Goal: Information Seeking & Learning: Find specific page/section

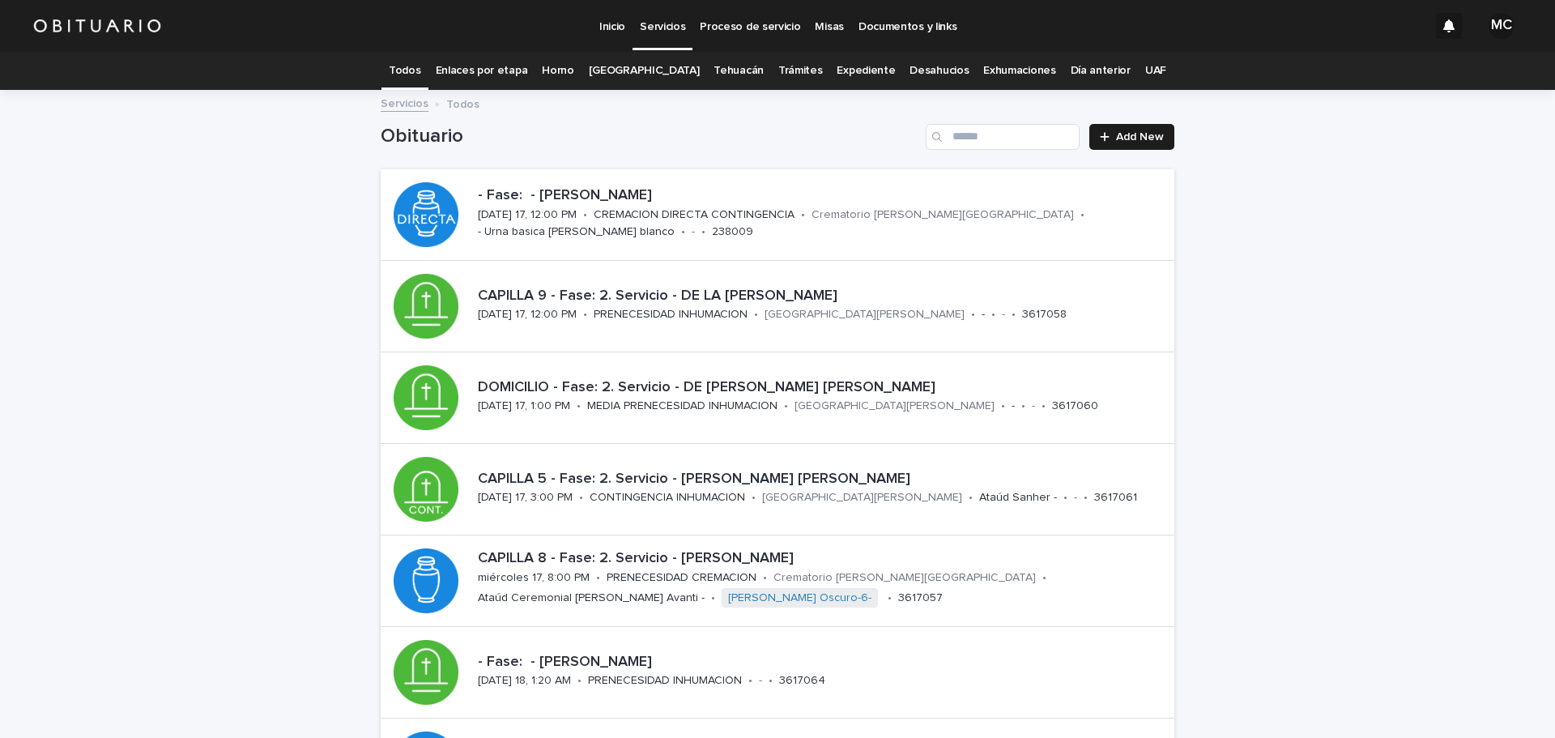
click at [620, 71] on link "[GEOGRAPHIC_DATA]" at bounding box center [644, 71] width 111 height 38
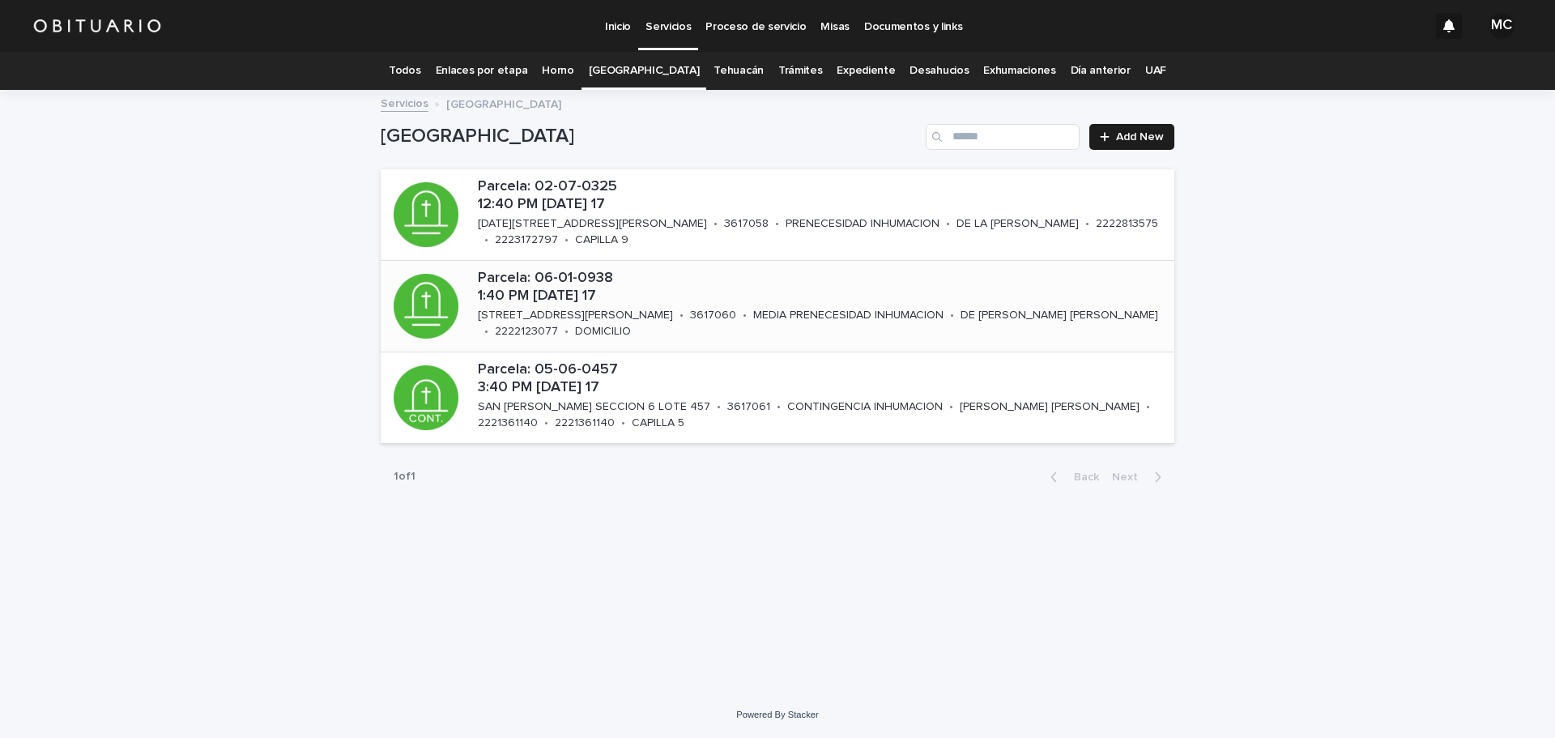
click at [596, 313] on p "[STREET_ADDRESS][PERSON_NAME]" at bounding box center [575, 316] width 195 height 14
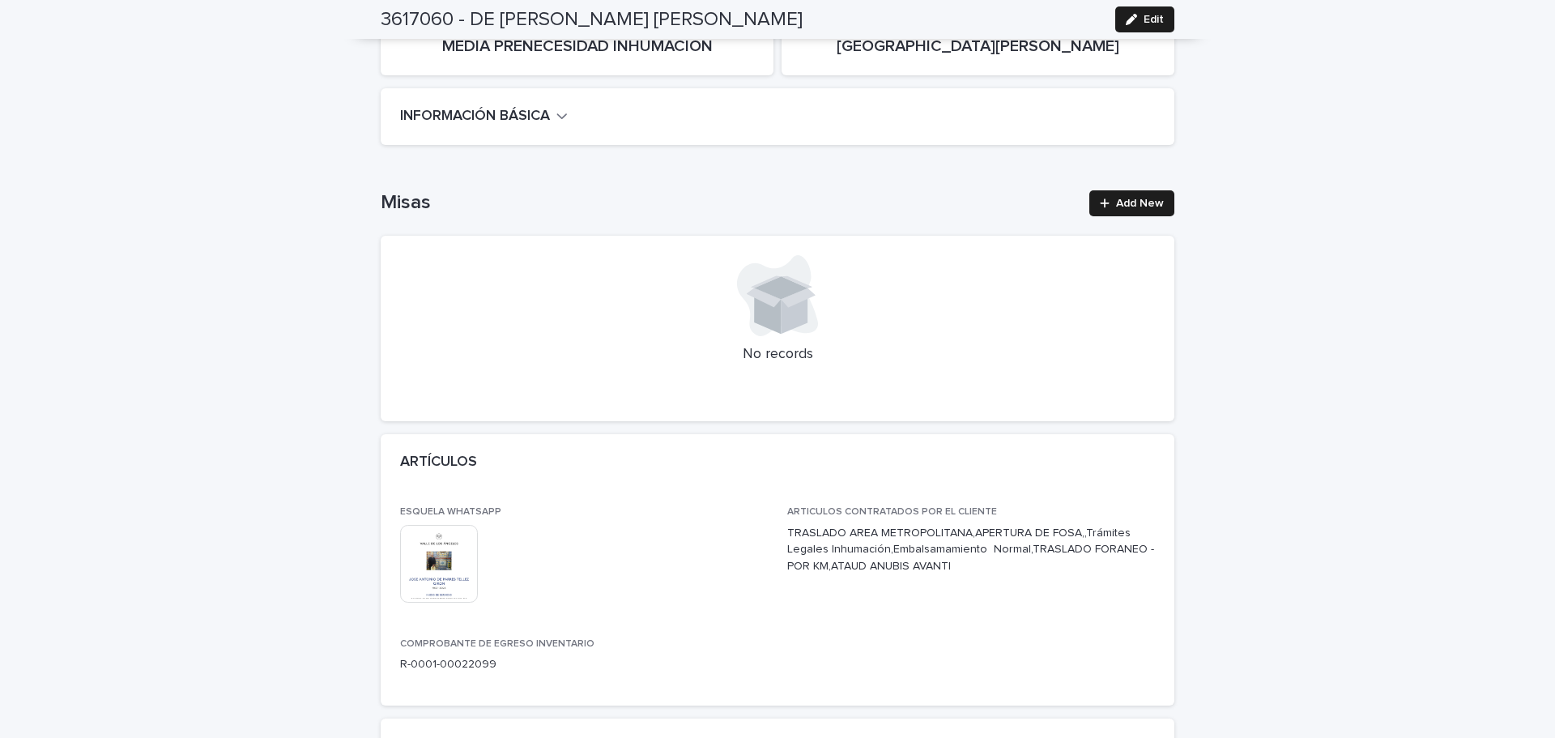
scroll to position [486, 0]
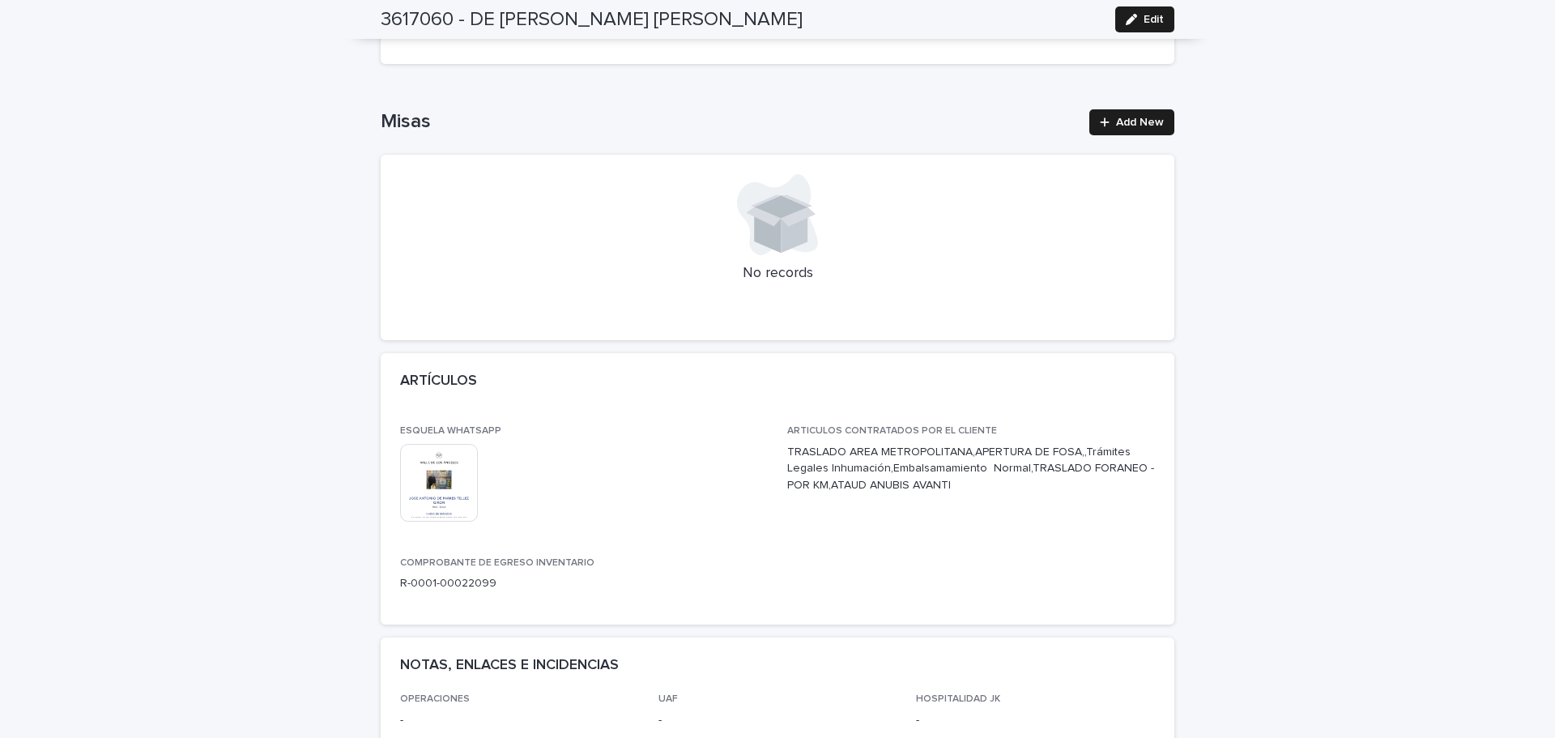
click at [441, 484] on img at bounding box center [439, 483] width 78 height 78
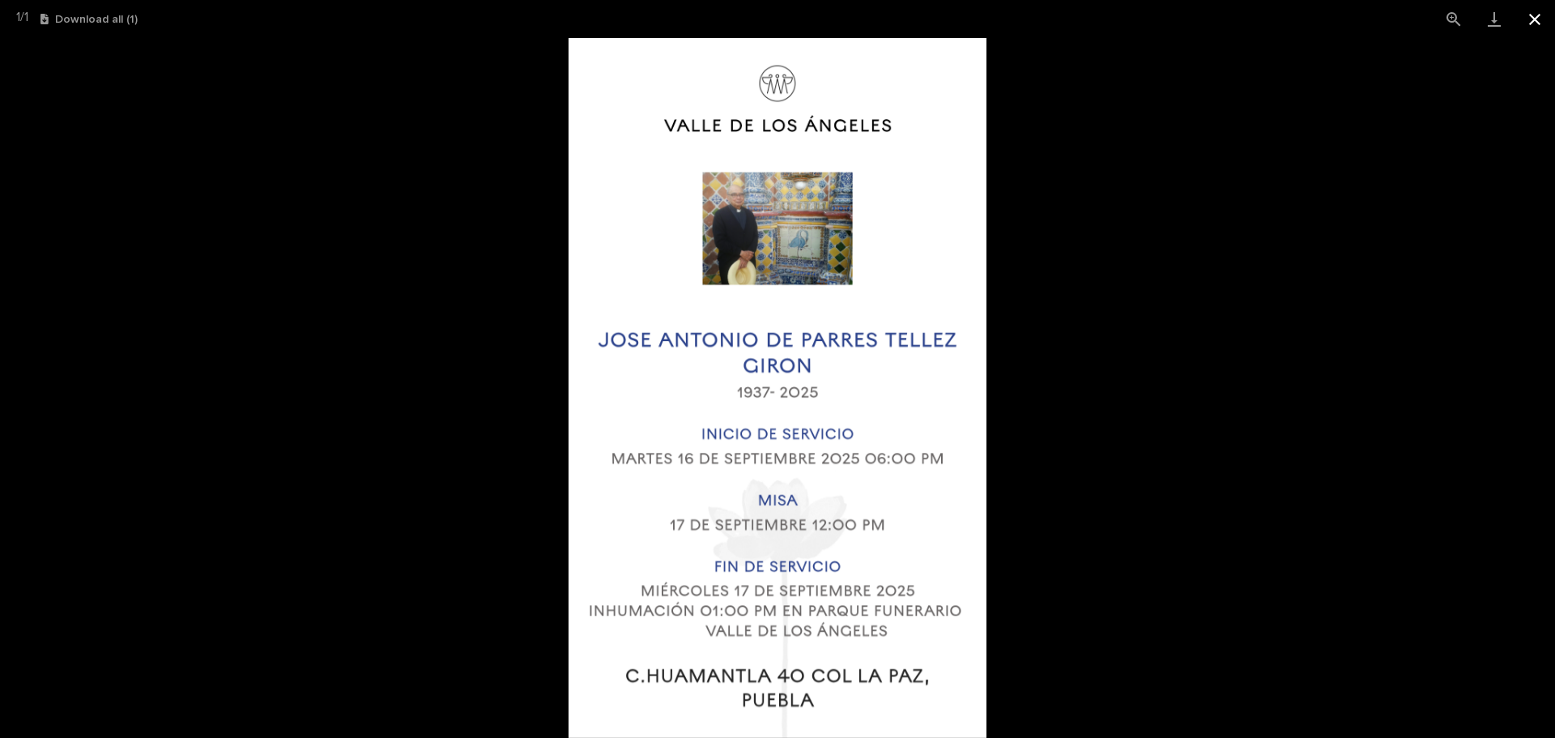
click at [1530, 34] on button "Close gallery" at bounding box center [1535, 19] width 40 height 38
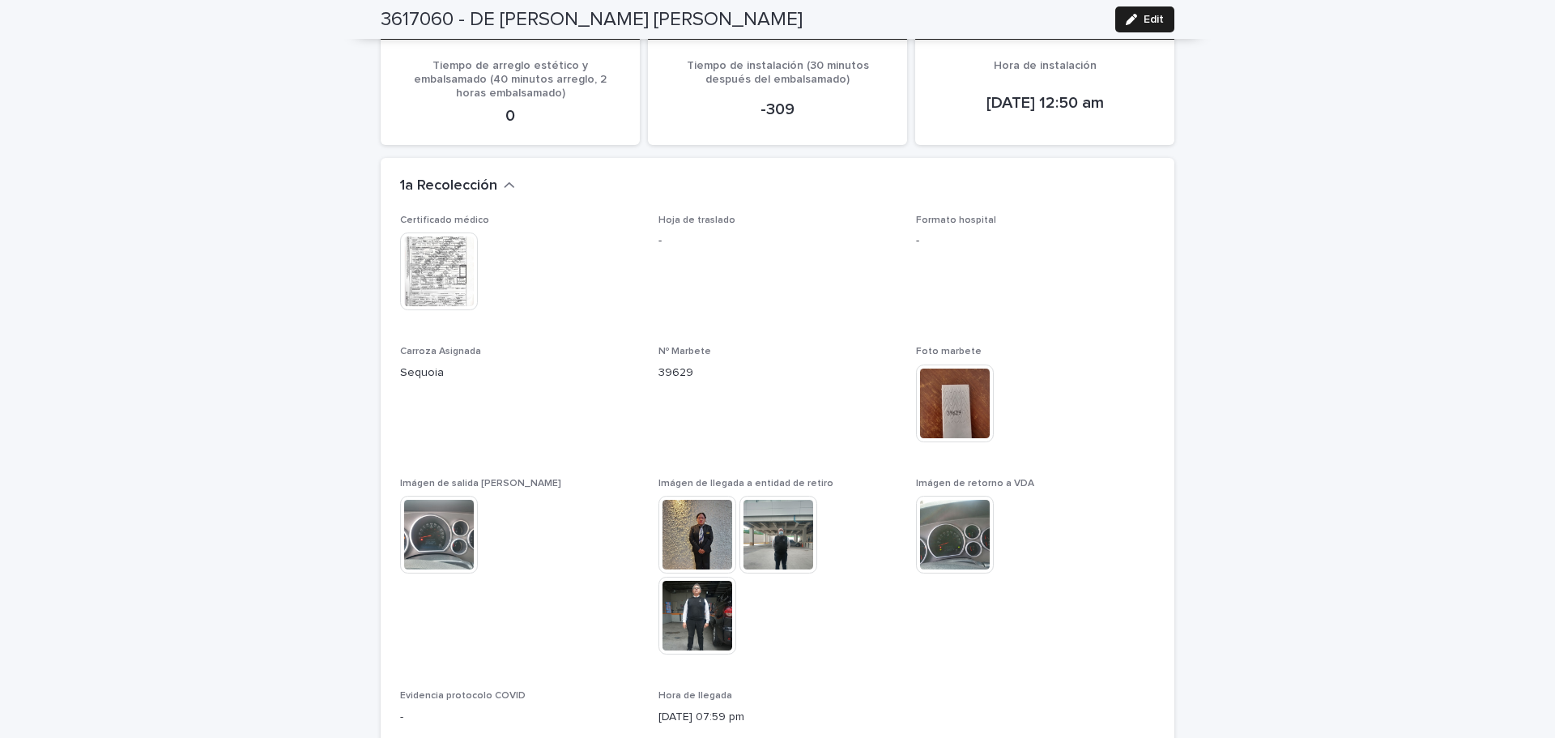
scroll to position [1539, 0]
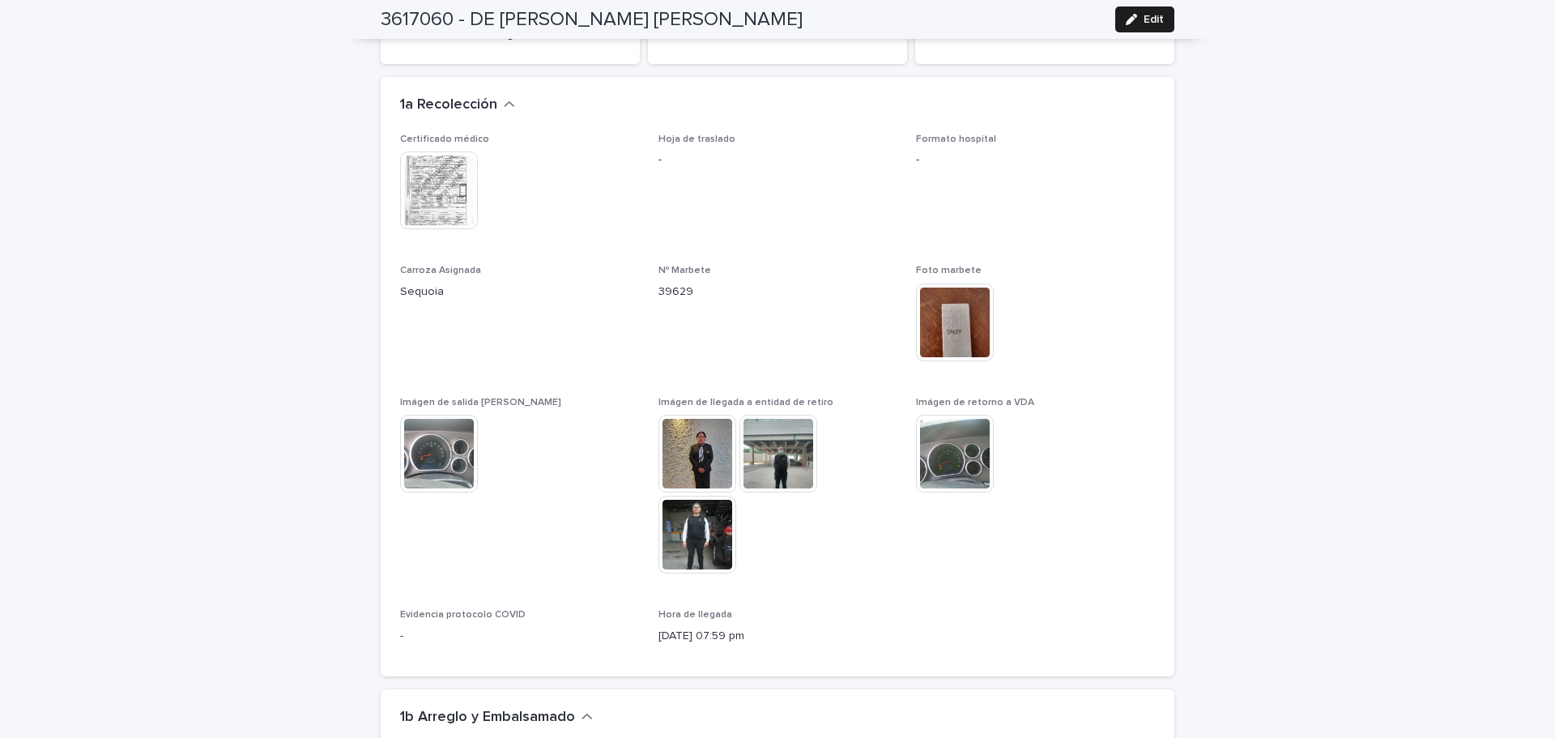
click at [708, 424] on img at bounding box center [697, 454] width 78 height 78
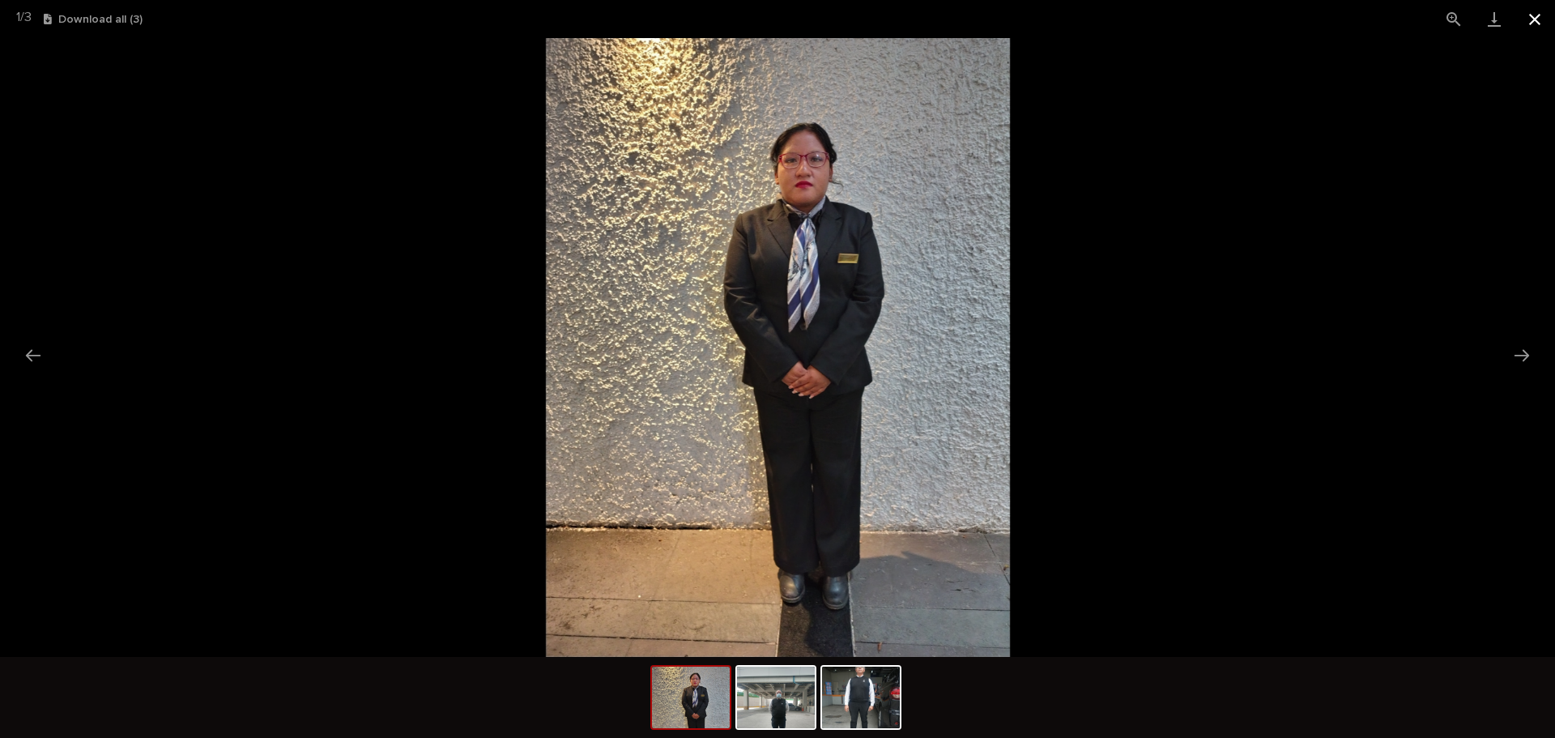
click at [1530, 22] on button "Close gallery" at bounding box center [1535, 19] width 40 height 38
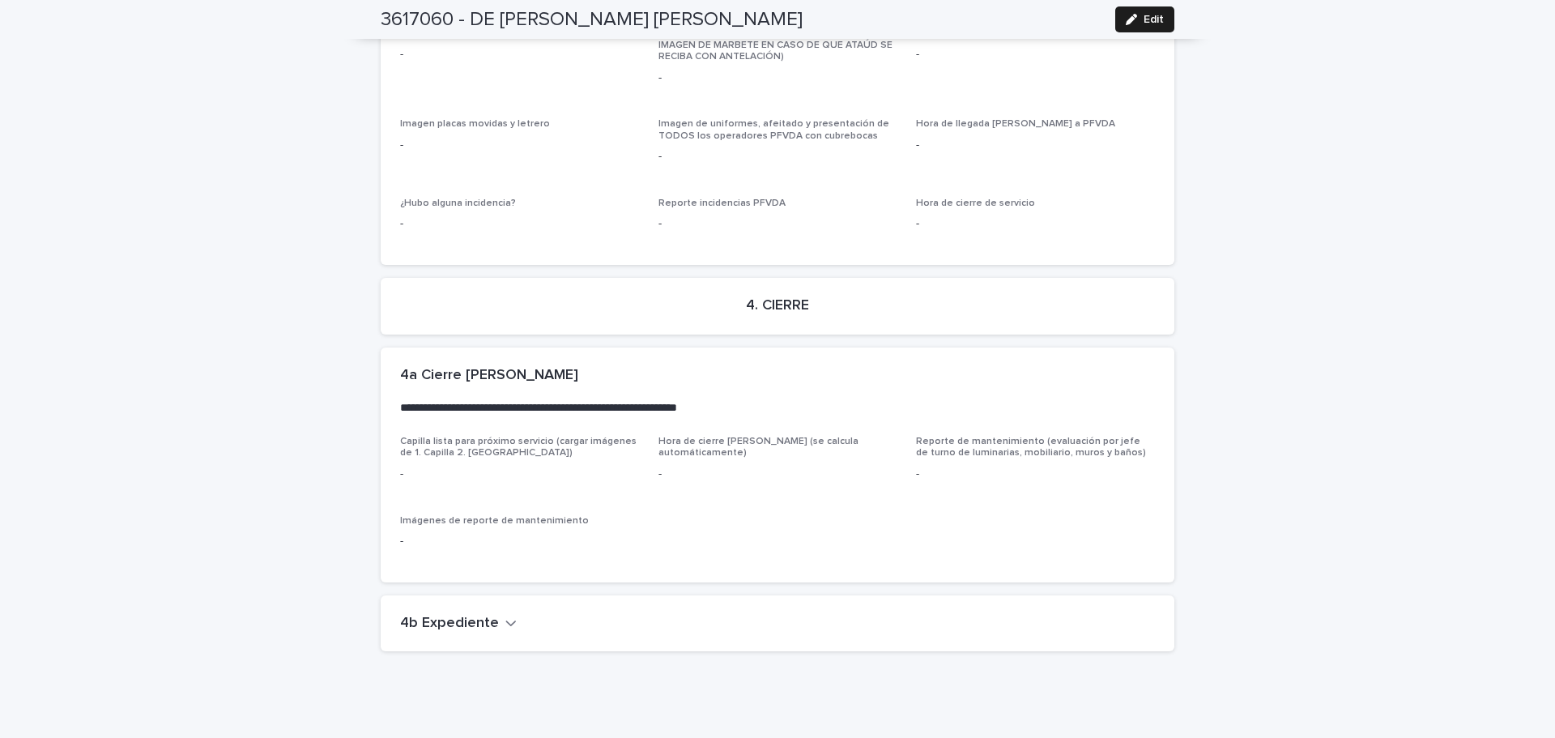
scroll to position [4008, 0]
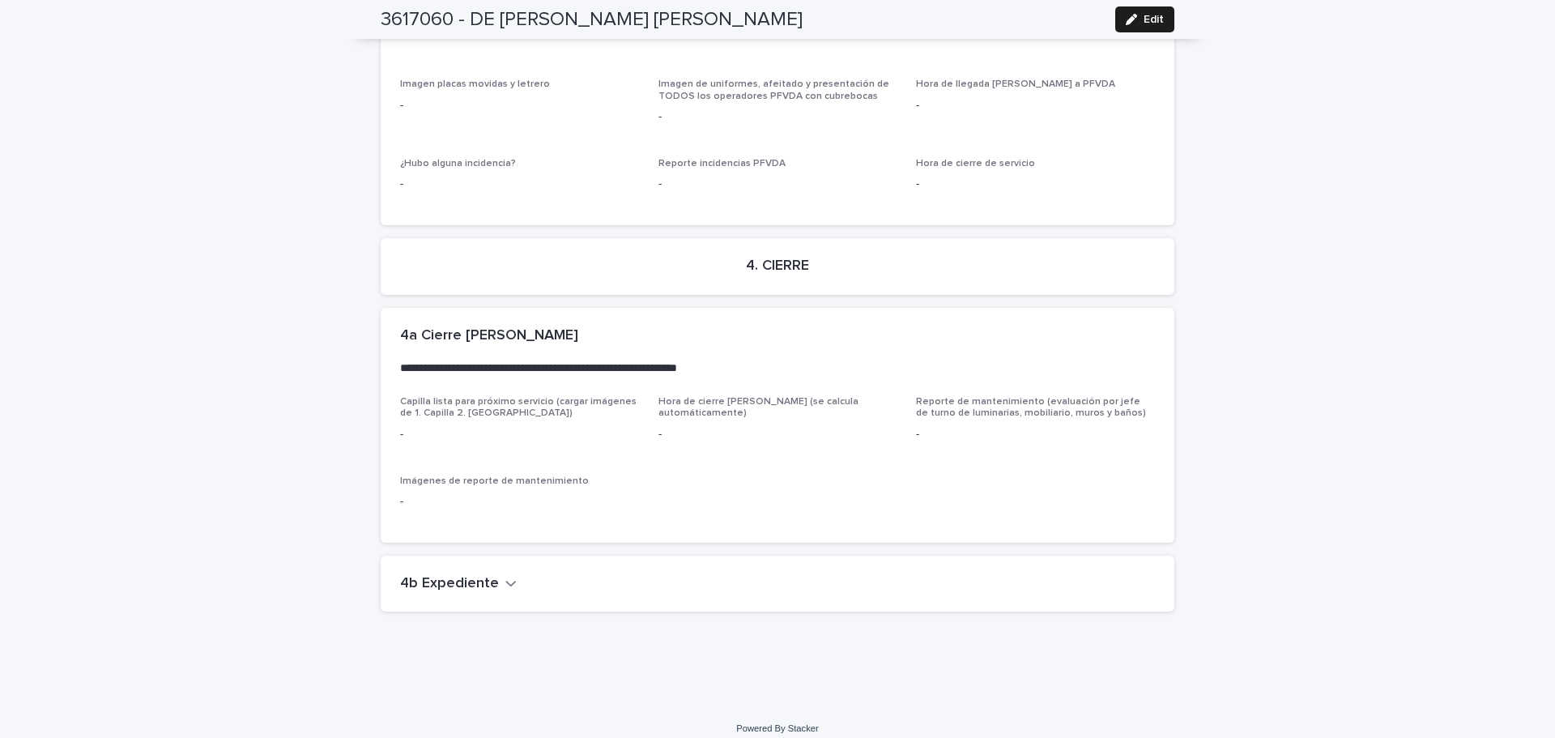
click at [464, 575] on h2 "4b Expediente" at bounding box center [449, 584] width 99 height 18
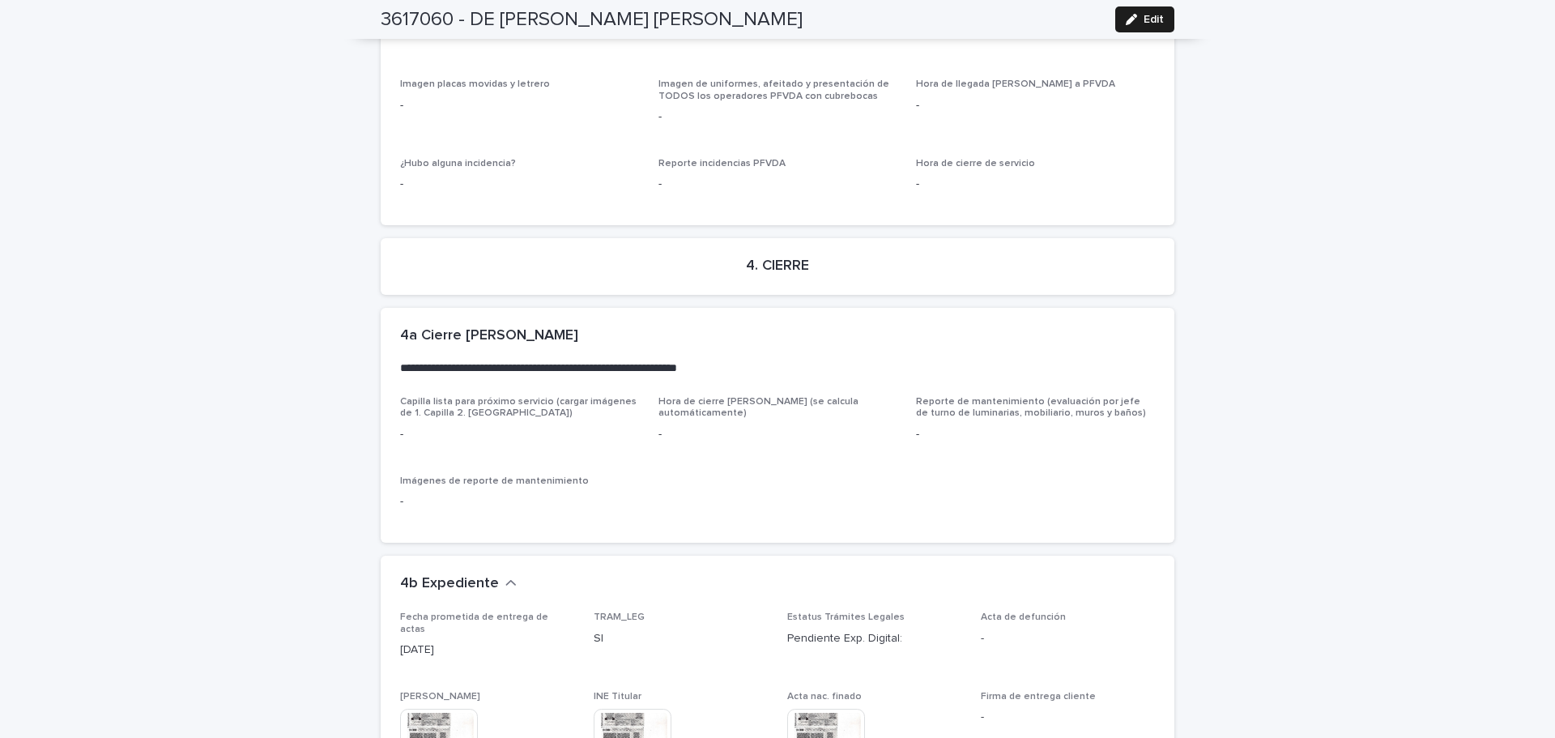
scroll to position [4332, 0]
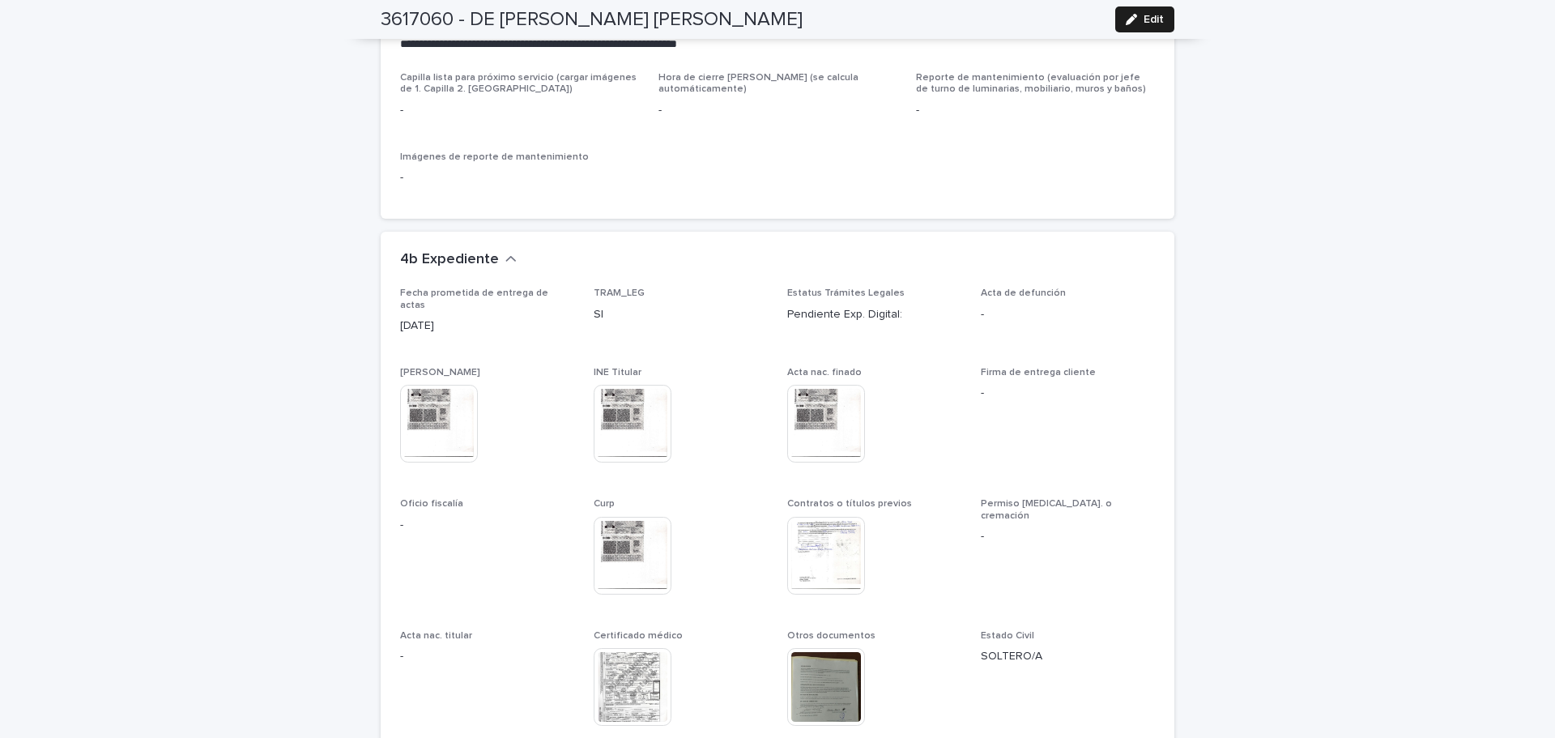
click at [607, 648] on img at bounding box center [633, 687] width 78 height 78
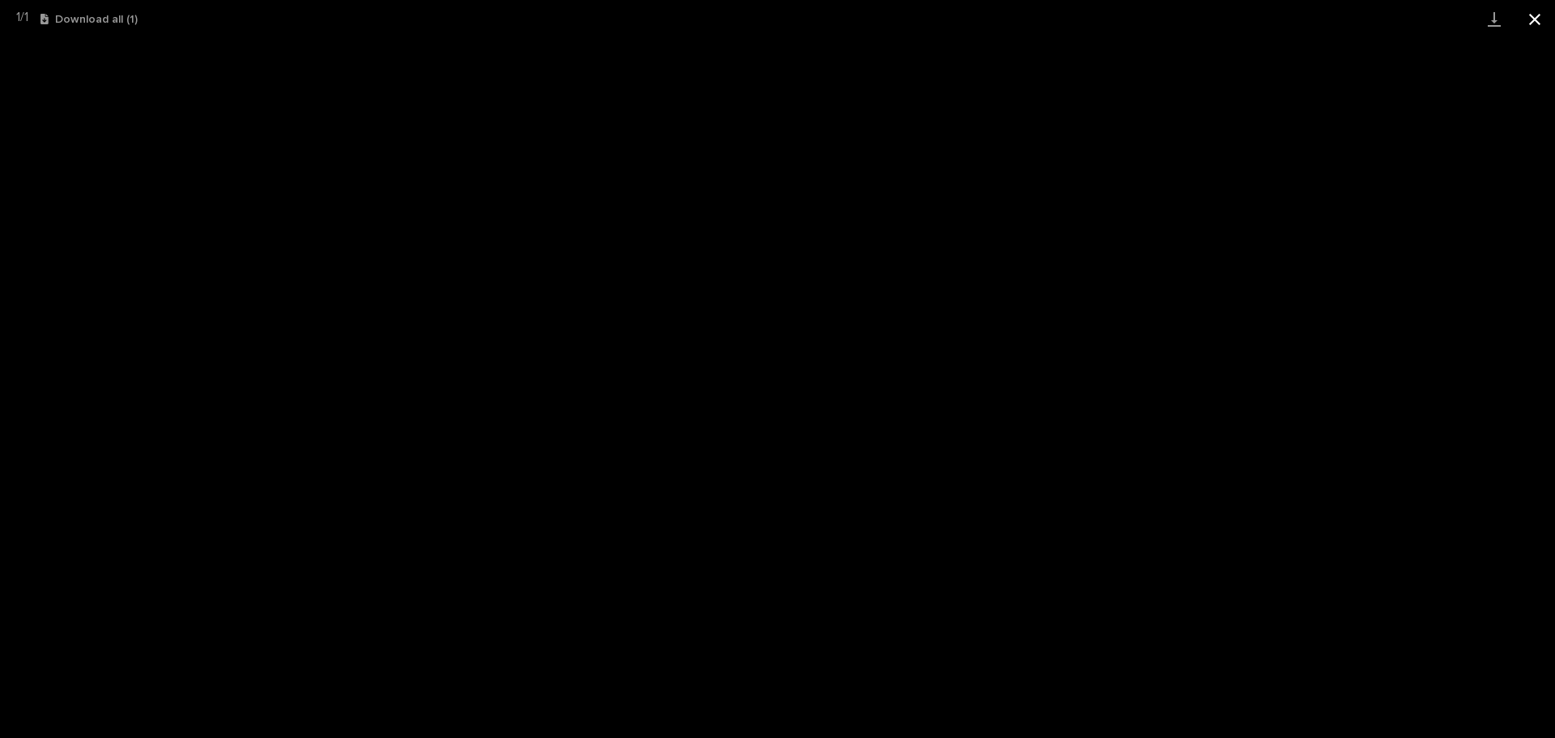
click at [1533, 18] on button "Close gallery" at bounding box center [1535, 19] width 40 height 38
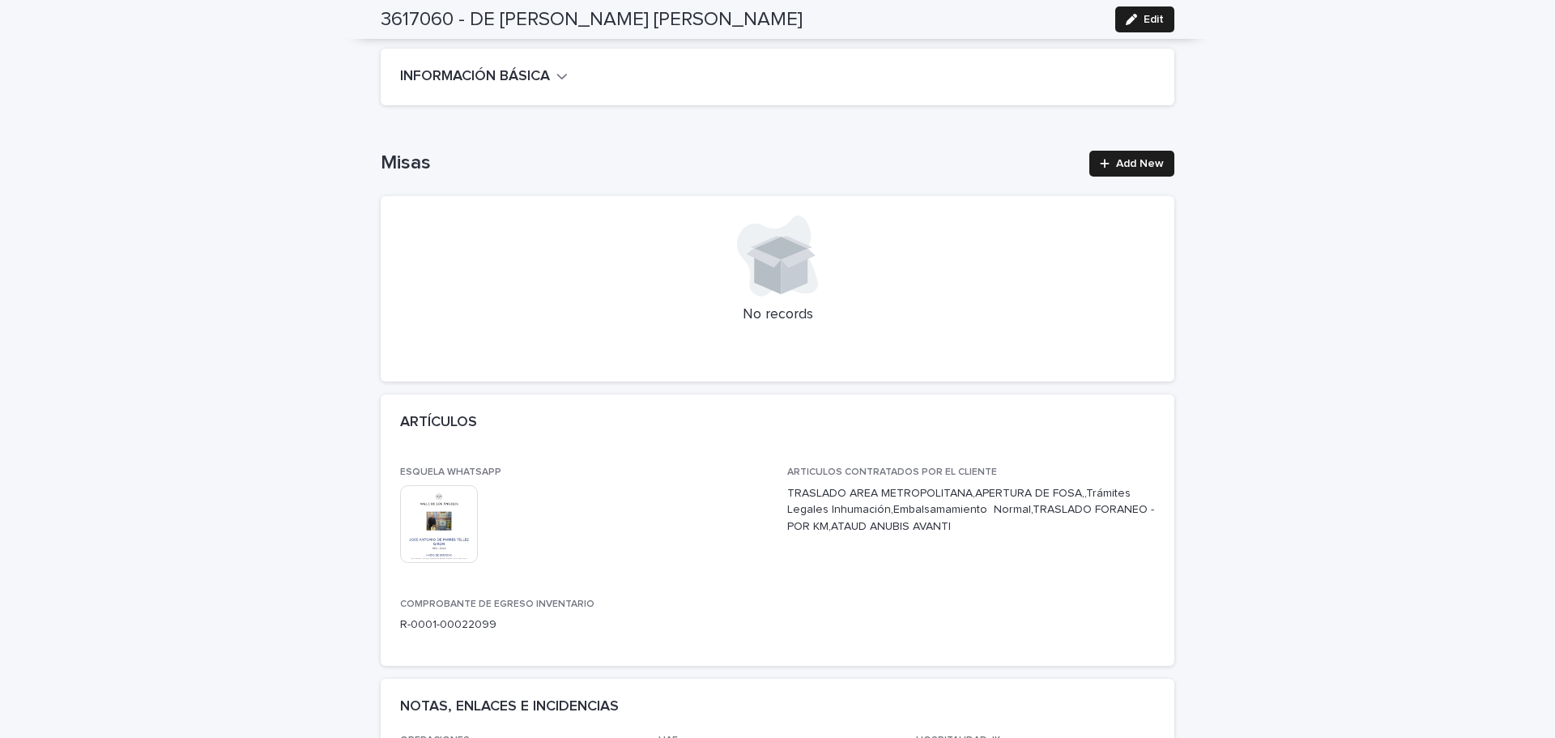
scroll to position [0, 0]
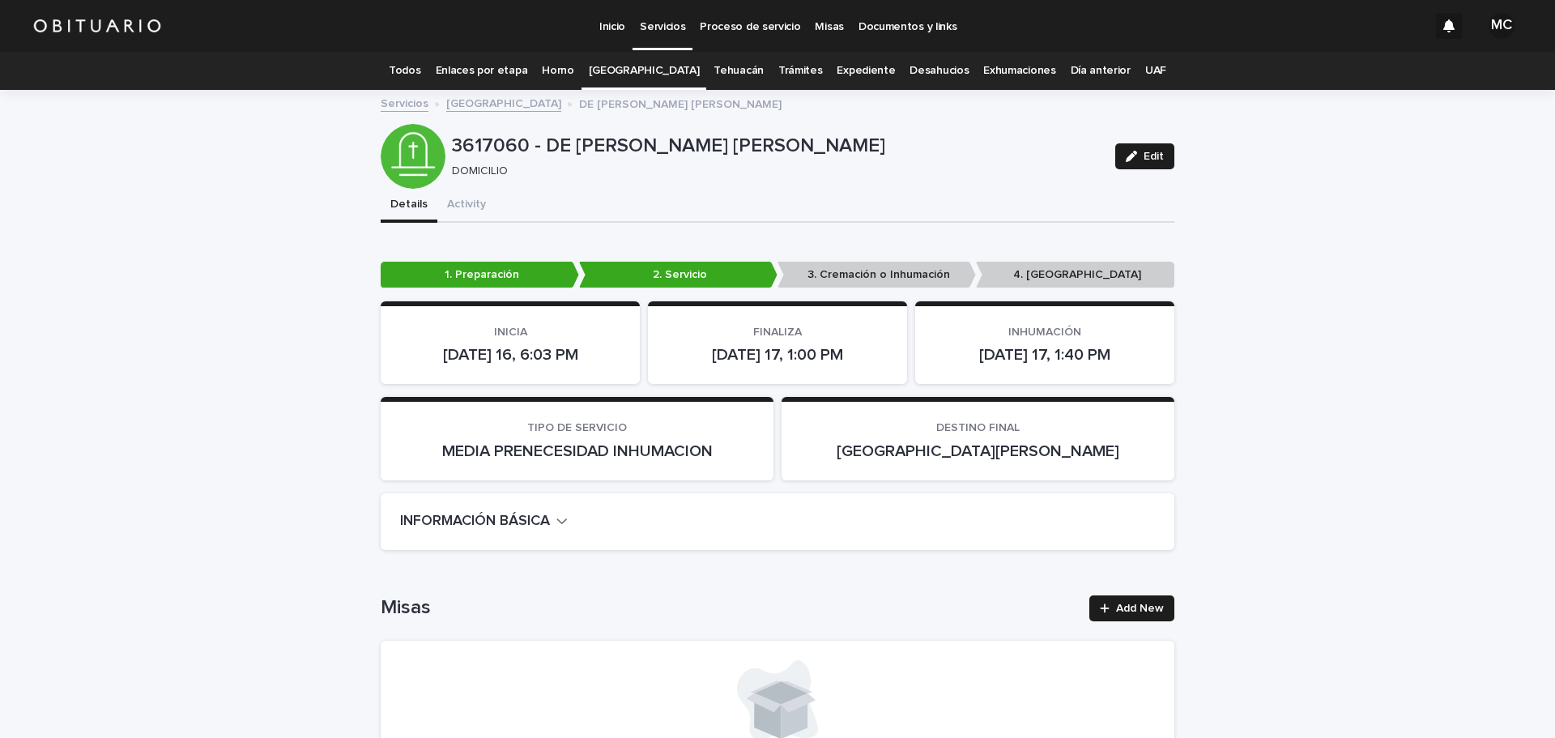
click at [475, 105] on link "[GEOGRAPHIC_DATA]" at bounding box center [503, 102] width 115 height 19
